Goal: Task Accomplishment & Management: Use online tool/utility

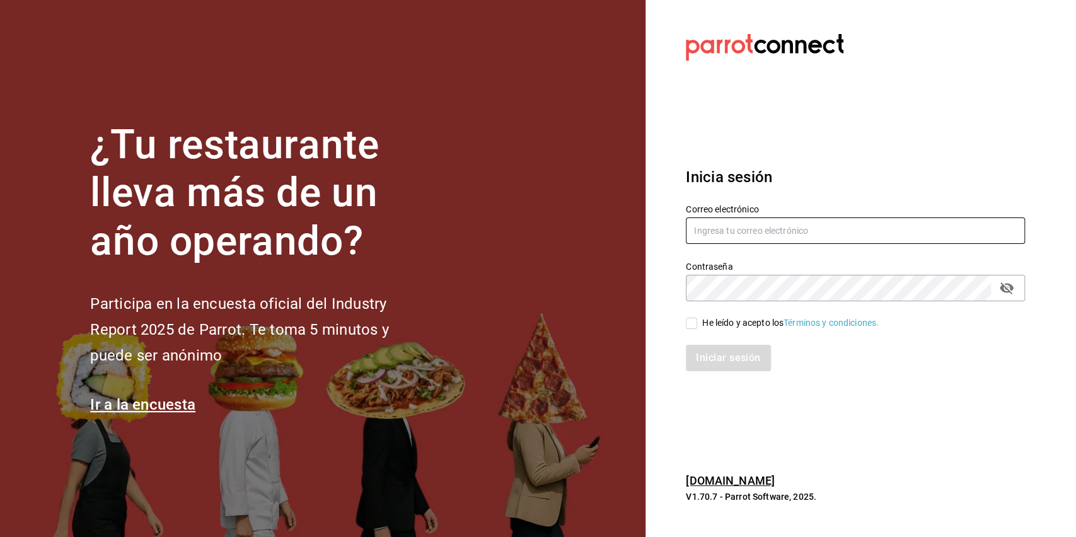
type input "[EMAIL_ADDRESS][DOMAIN_NAME]"
click at [695, 327] on input "He leído y acepto los Términos y condiciones." at bounding box center [691, 323] width 11 height 11
checkbox input "true"
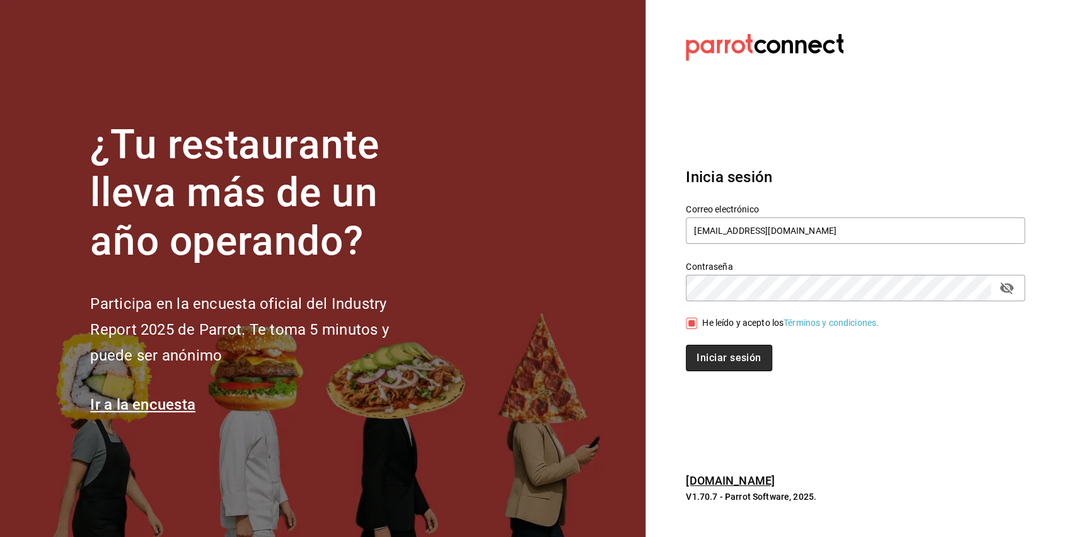
click at [711, 361] on button "Iniciar sesión" at bounding box center [729, 358] width 86 height 26
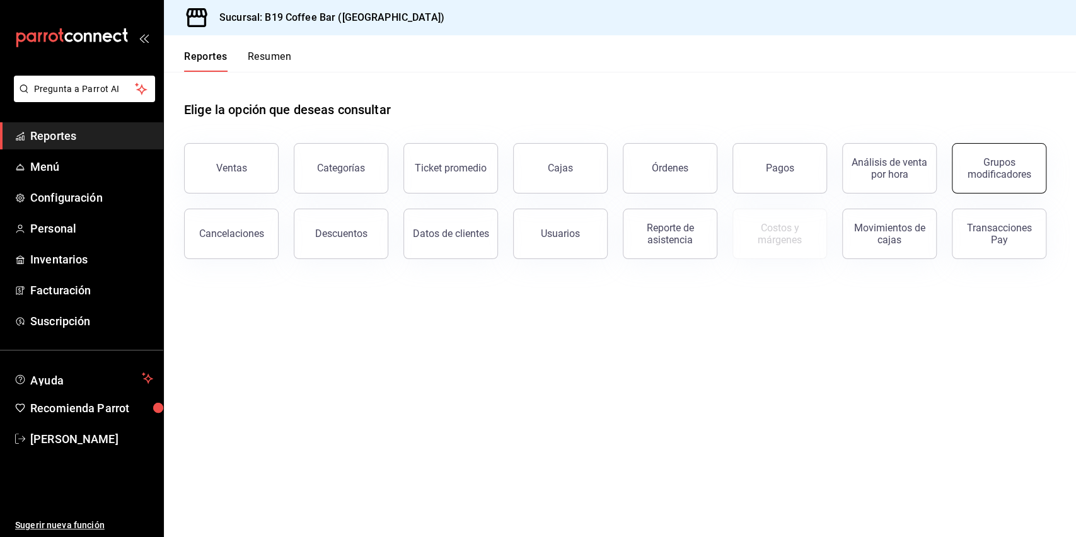
click at [988, 159] on div "Grupos modificadores" at bounding box center [999, 168] width 78 height 24
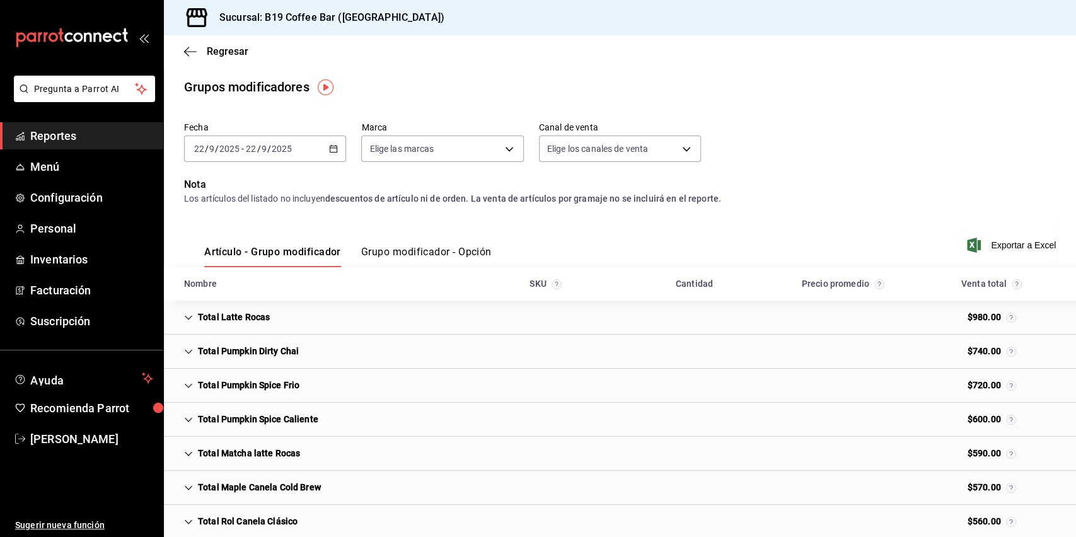
click at [330, 150] on \(Stroke\) "button" at bounding box center [334, 149] width 8 height 7
click at [257, 295] on span "Rango de fechas" at bounding box center [244, 300] width 98 height 13
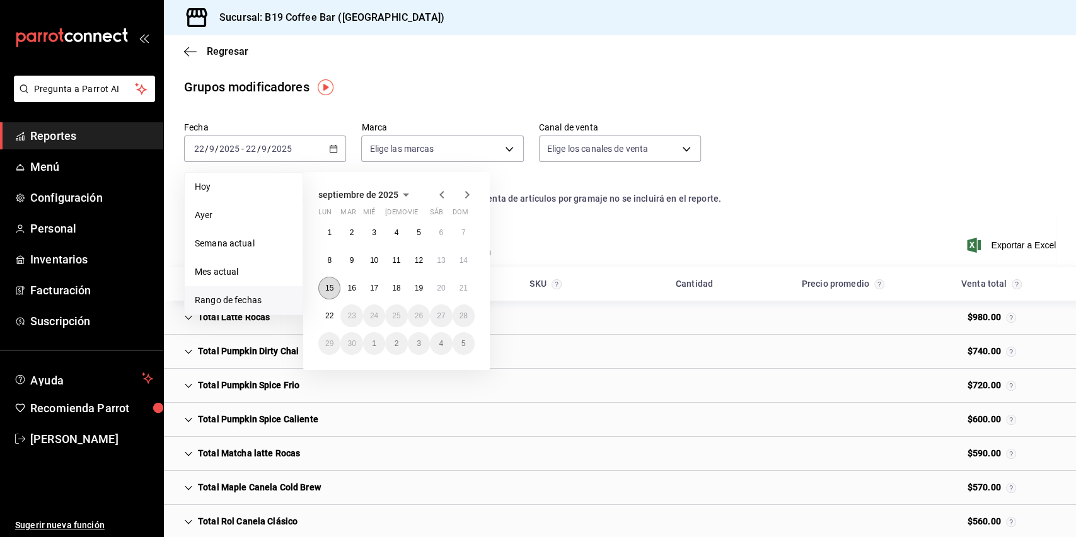
click at [320, 292] on button "15" at bounding box center [329, 288] width 22 height 23
click at [459, 285] on button "21" at bounding box center [464, 288] width 22 height 23
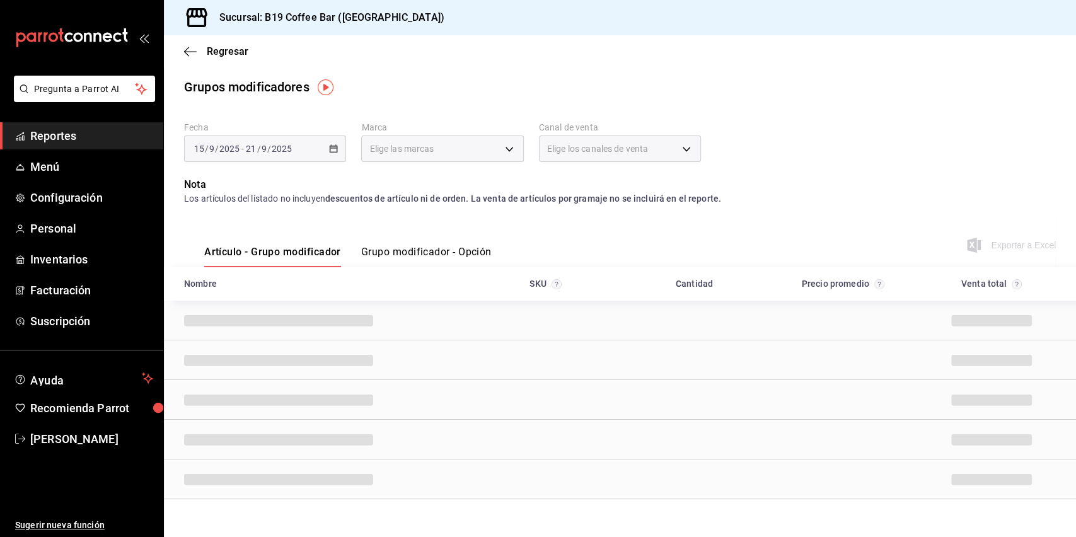
click at [835, 108] on main "Regresar Grupos modificadores Fecha 2025-09-15 15 / 9 / 2025 - 2025-09-21 21 / …" at bounding box center [620, 297] width 912 height 524
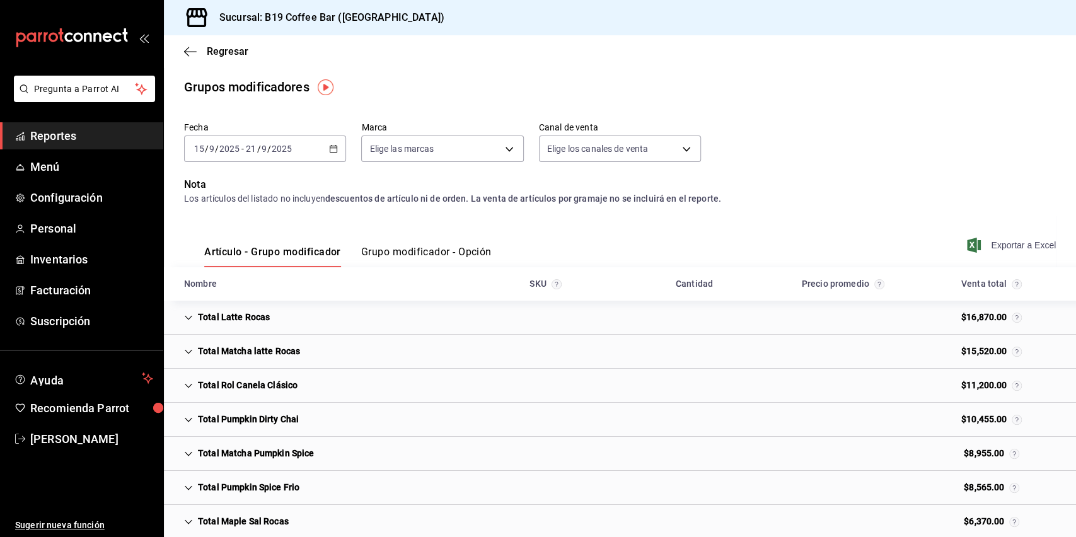
click at [1012, 243] on span "Exportar a Excel" at bounding box center [1012, 245] width 86 height 15
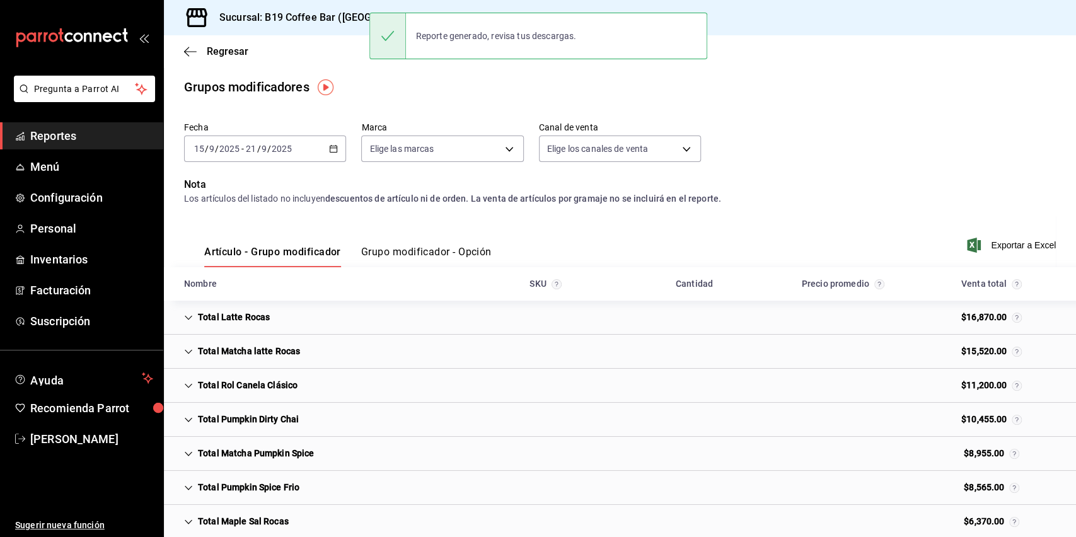
click at [769, 107] on main "Regresar Grupos modificadores Fecha 2025-09-15 15 / 9 / 2025 - 2025-09-21 21 / …" at bounding box center [620, 368] width 912 height 667
